Goal: Transaction & Acquisition: Purchase product/service

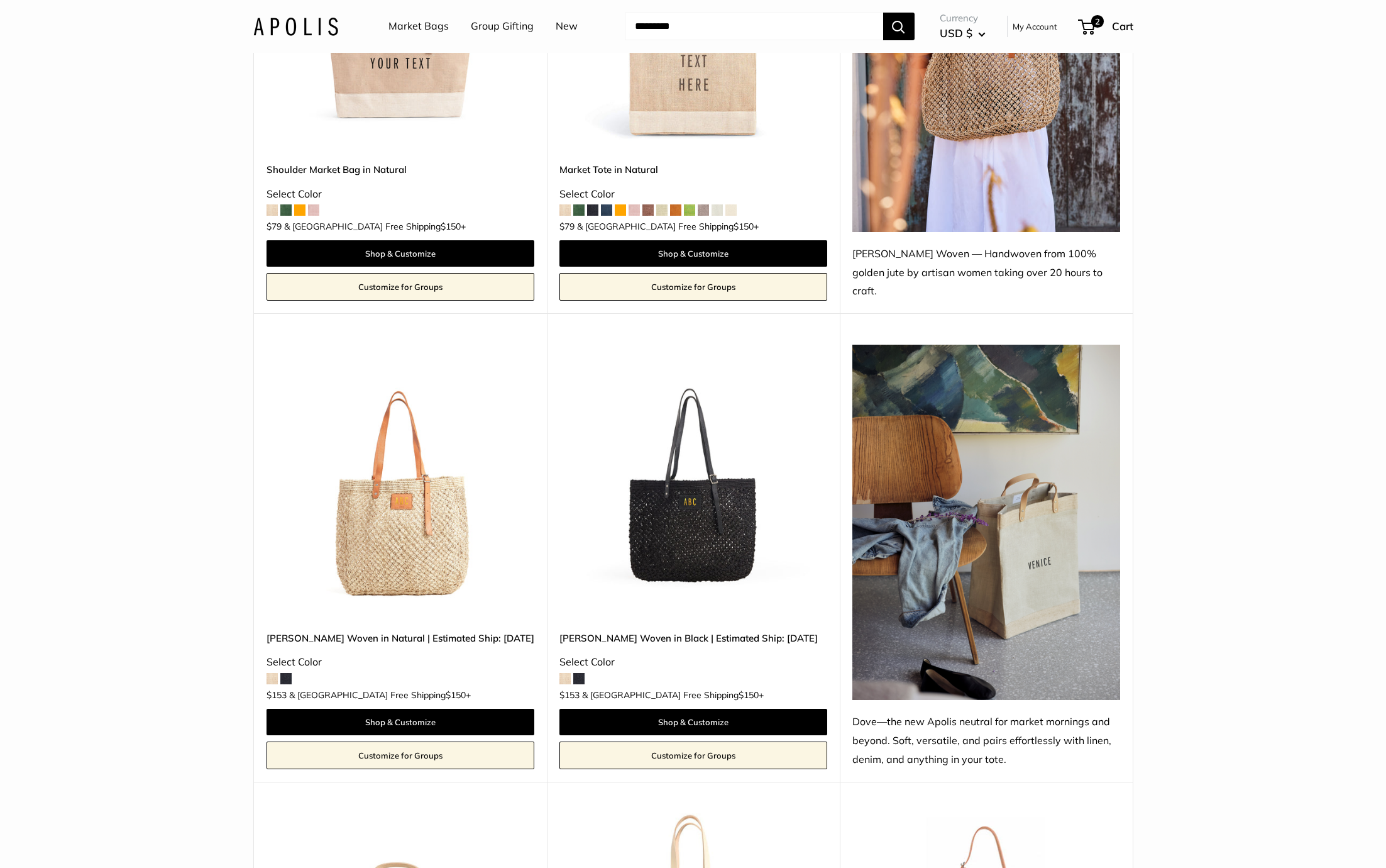
scroll to position [929, 0]
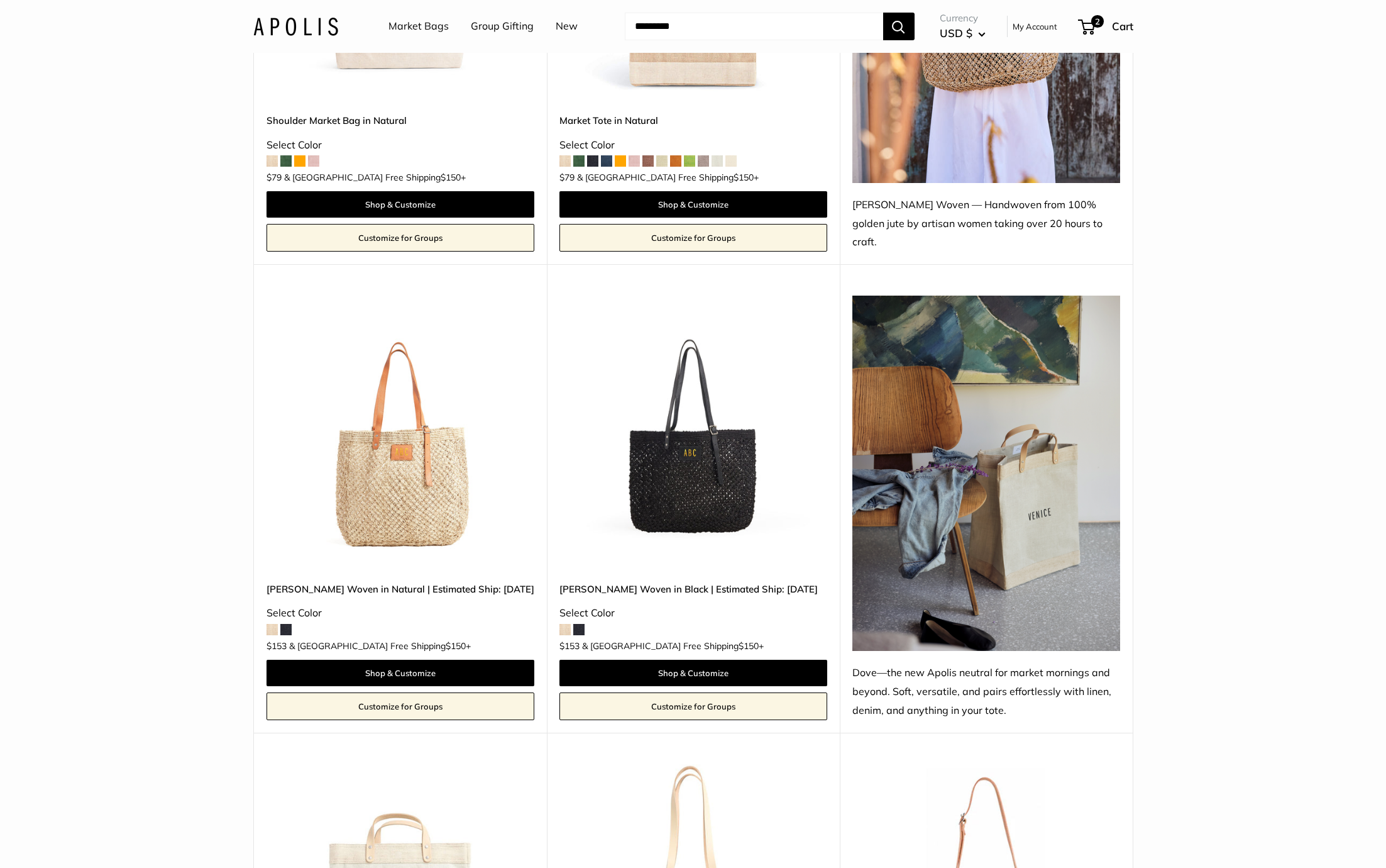
click at [0, 0] on img at bounding box center [0, 0] width 0 height 0
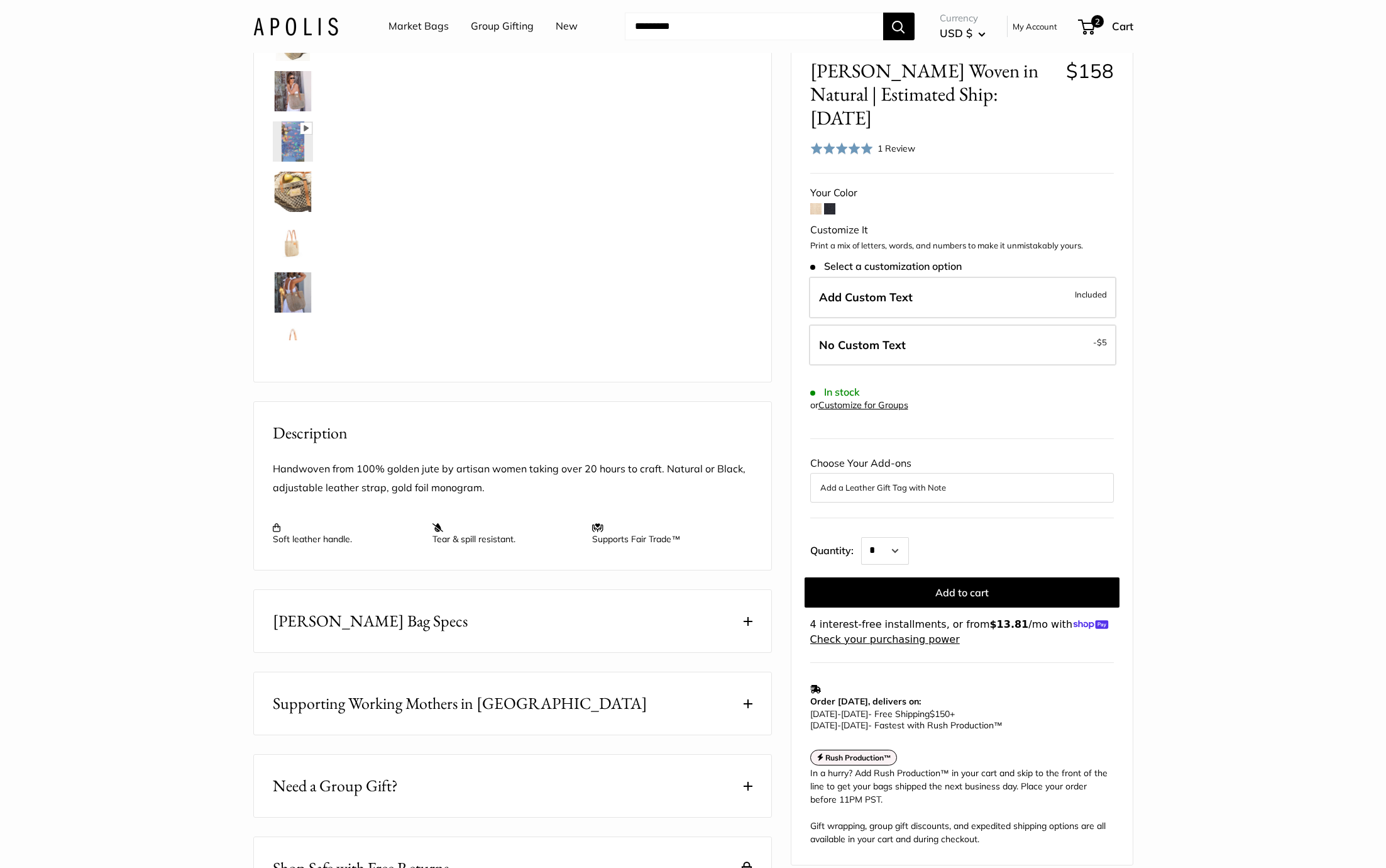
scroll to position [151, 0]
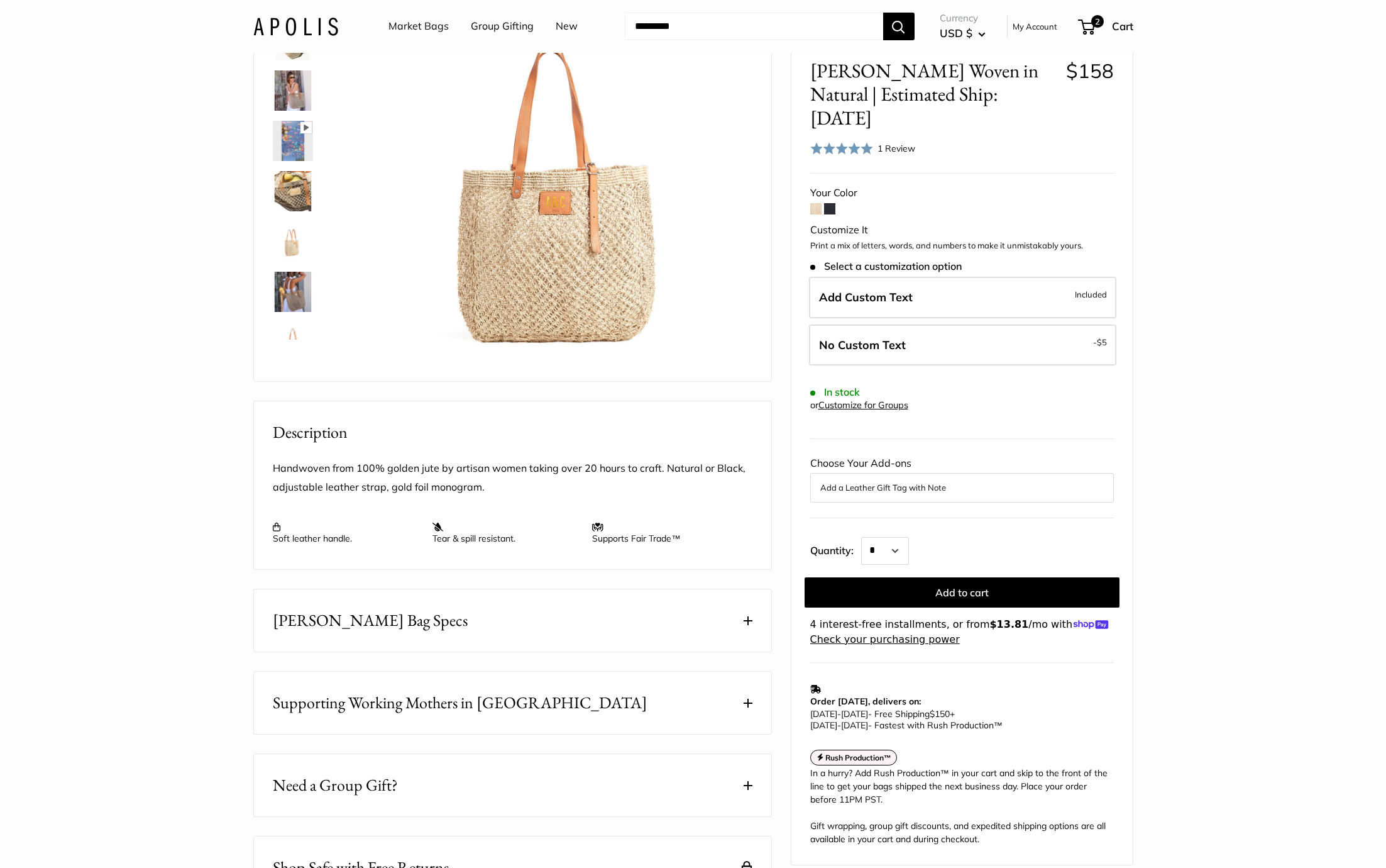
click at [506, 651] on button "[PERSON_NAME] Bag Specs" at bounding box center [512, 620] width 517 height 62
